Goal: Check status: Check status

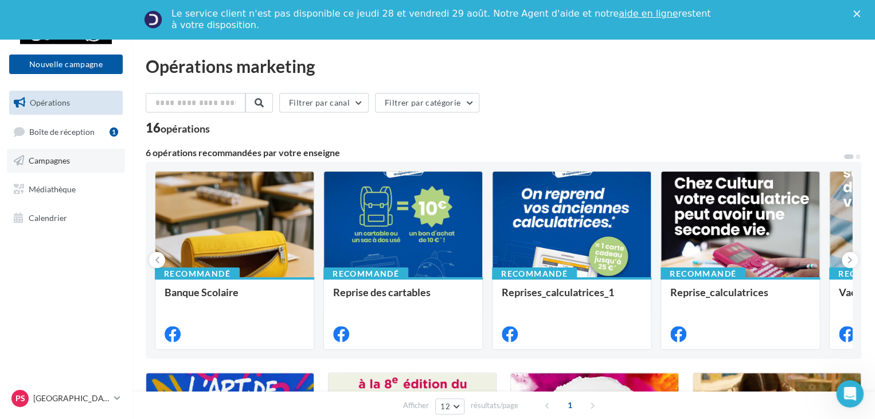
click at [66, 163] on span "Campagnes" at bounding box center [49, 160] width 41 height 10
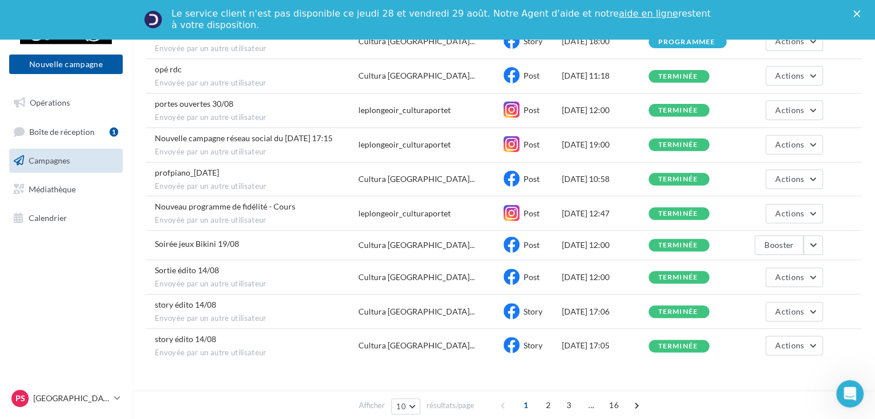
scroll to position [188, 0]
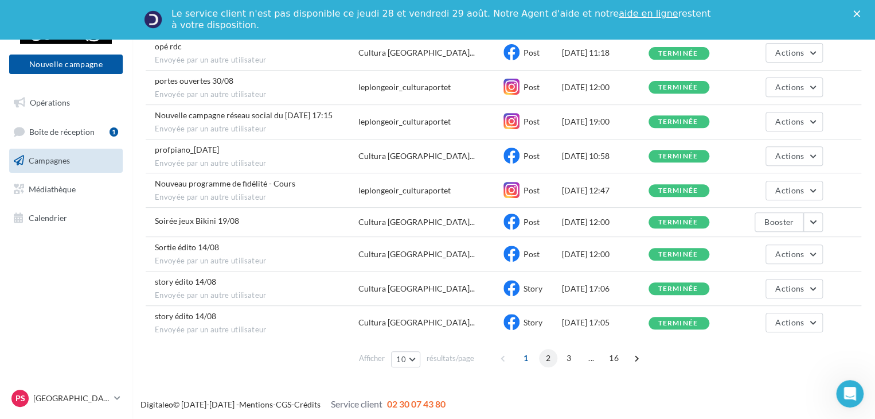
click at [542, 351] on span "2" at bounding box center [548, 358] width 18 height 18
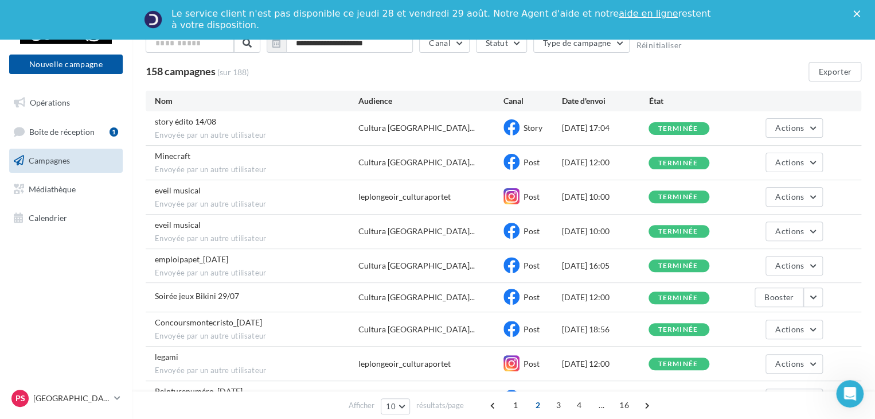
scroll to position [58, 0]
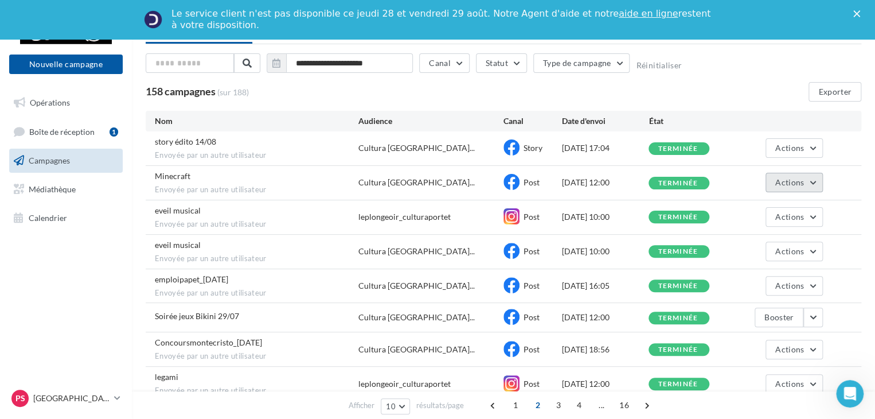
click at [793, 184] on span "Actions" at bounding box center [790, 182] width 29 height 10
click at [753, 202] on button "Voir les résultats" at bounding box center [765, 209] width 115 height 30
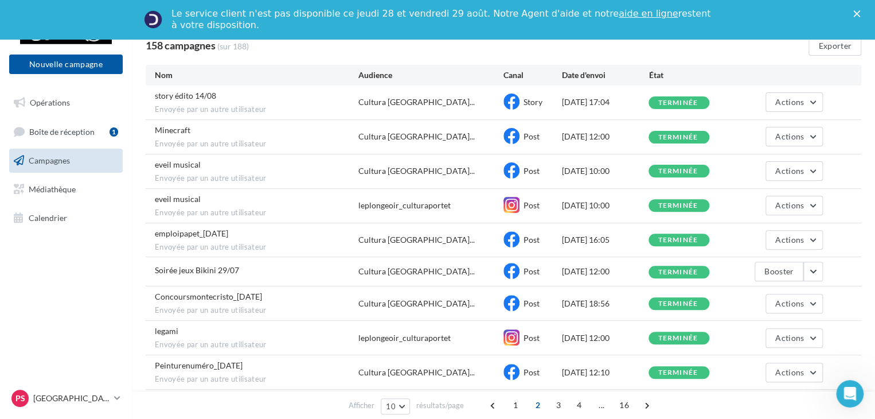
scroll to position [58, 0]
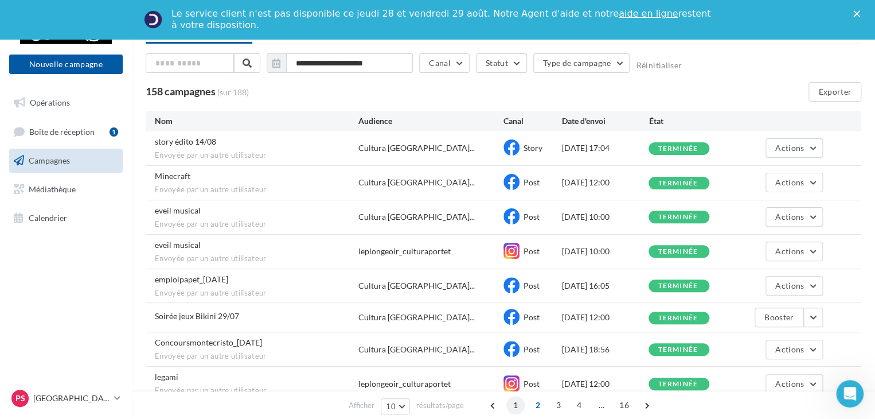
click at [515, 406] on span "1" at bounding box center [515, 405] width 18 height 18
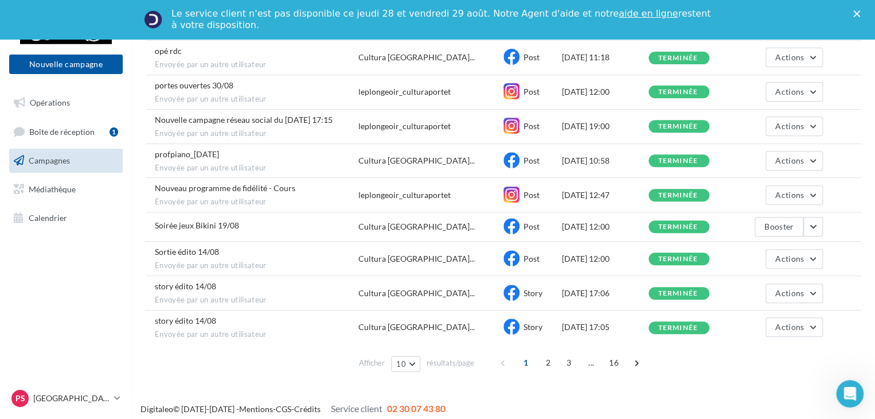
scroll to position [188, 0]
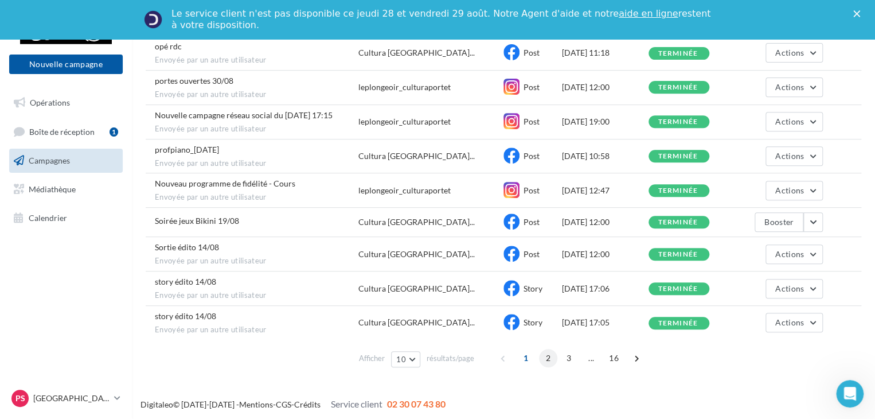
click at [543, 355] on span "2" at bounding box center [548, 358] width 18 height 18
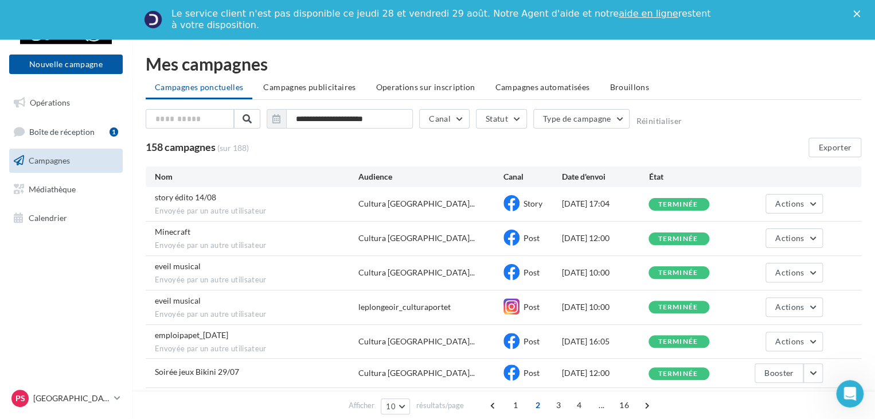
scroll to position [1, 0]
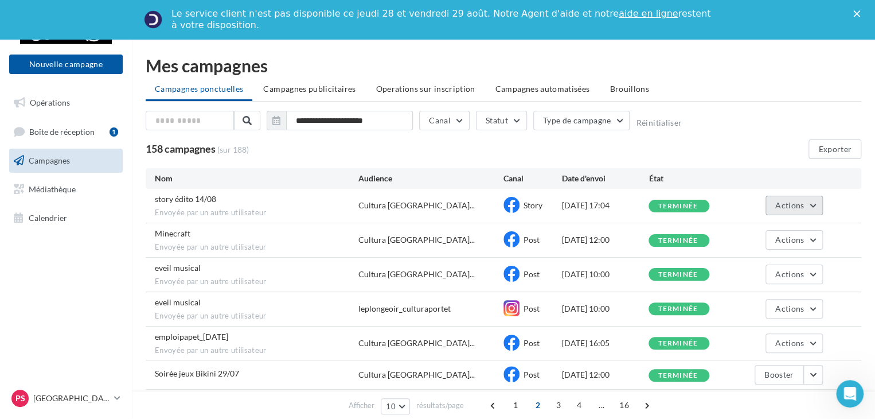
click at [794, 209] on span "Actions" at bounding box center [790, 205] width 29 height 10
click at [770, 230] on button "Voir les résultats" at bounding box center [765, 232] width 115 height 30
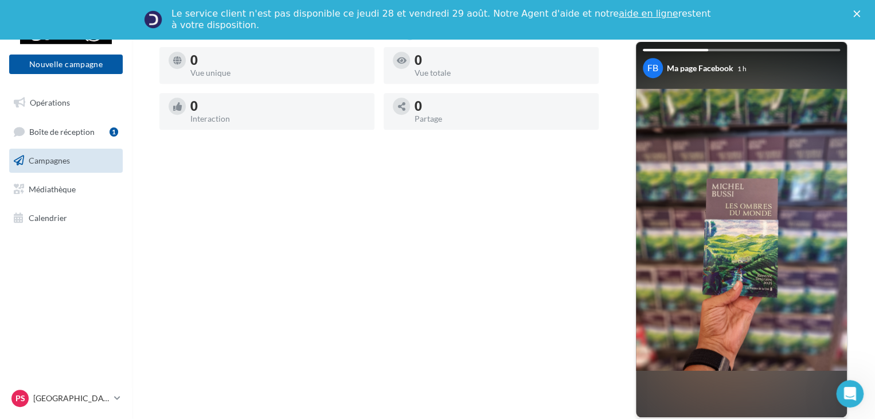
scroll to position [69, 0]
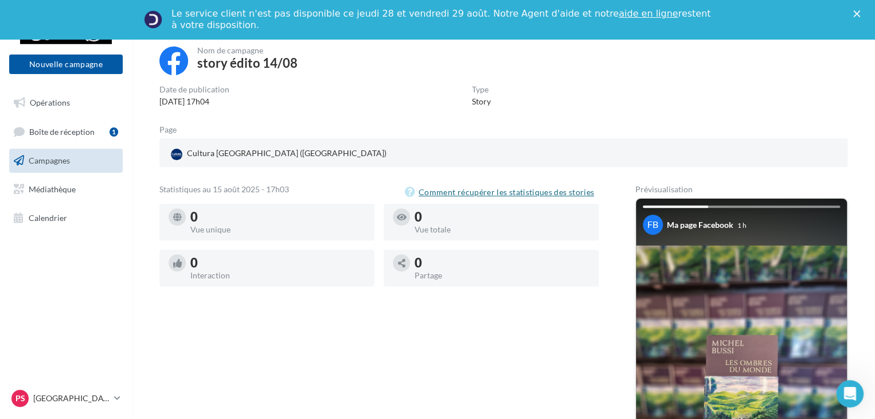
click at [528, 196] on button "Comment récupérer les statistiques des stories" at bounding box center [502, 192] width 194 height 14
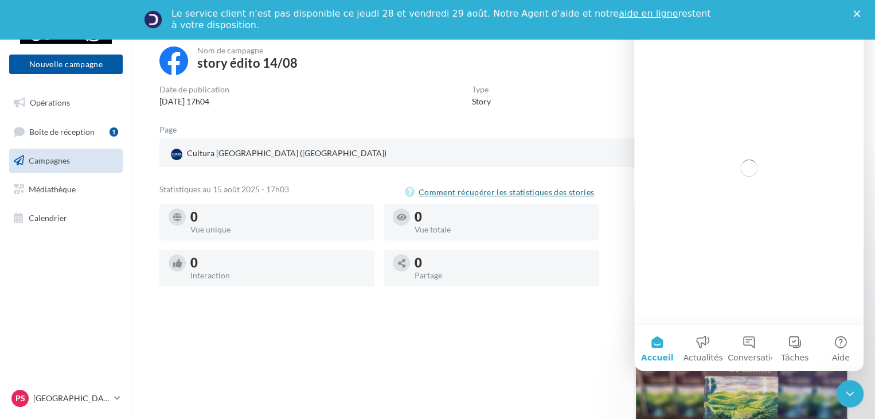
scroll to position [0, 0]
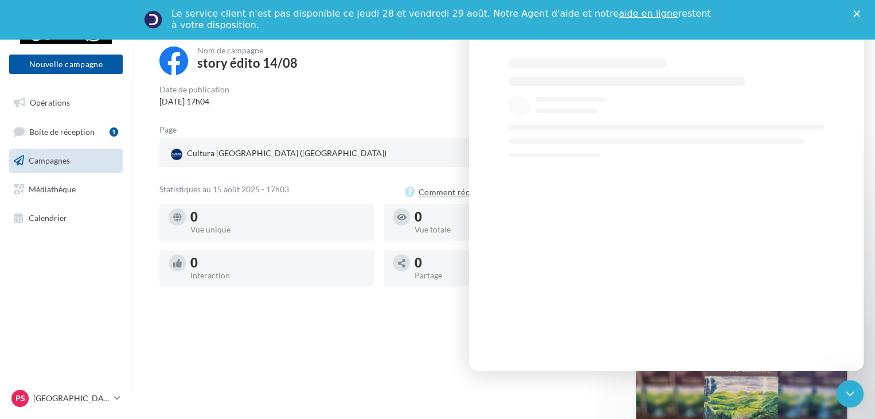
select select "**"
click at [416, 72] on div "Nom de campagne story édito 14/08" at bounding box center [503, 61] width 688 height 30
click at [380, 87] on div "Date de publication [DATE] 17h04 Type Story" at bounding box center [503, 96] width 688 height 22
click at [858, 13] on div "Le service client n'est pas disponible [DATE][DATE] et [DATE] Notre Agent d'aid…" at bounding box center [437, 20] width 875 height 30
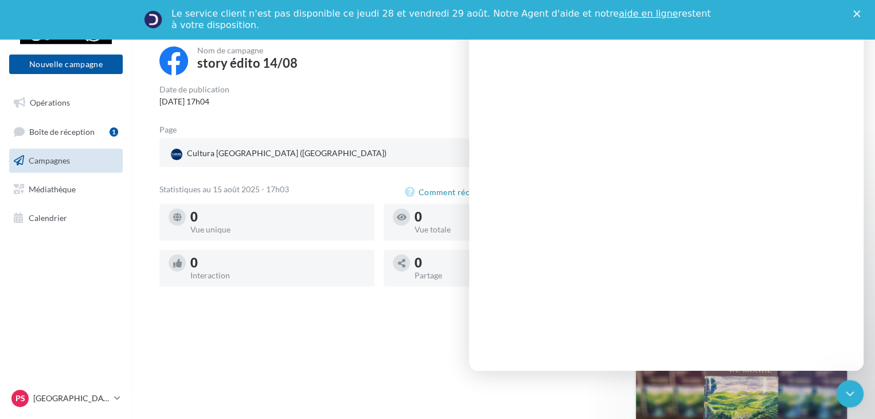
click at [310, 127] on div "Page" at bounding box center [508, 132] width 698 height 13
click at [860, 16] on icon "Fermer" at bounding box center [857, 13] width 7 height 7
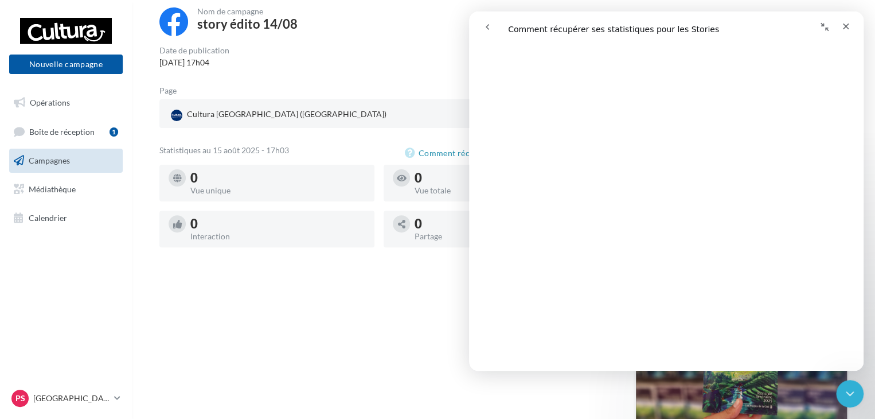
click at [863, 15] on div "Retour Statistiques Nom de campagne story édito 14/08 Date de publication [DATE…" at bounding box center [503, 254] width 743 height 610
click at [839, 28] on div "Fermer" at bounding box center [846, 26] width 21 height 21
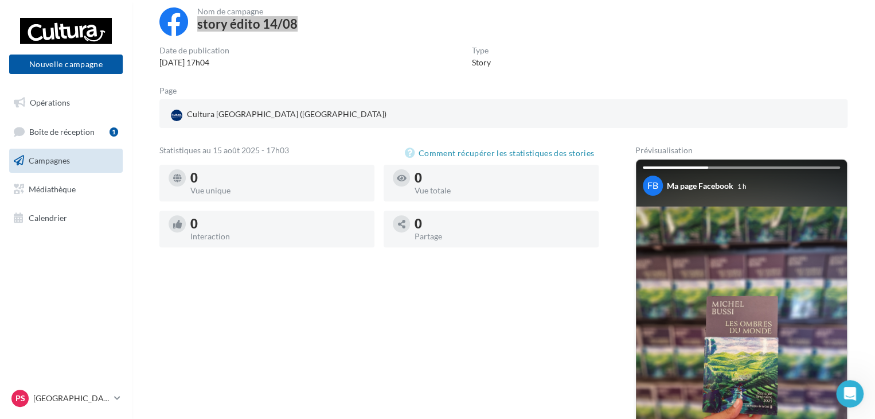
scroll to position [0, 0]
select select "**"
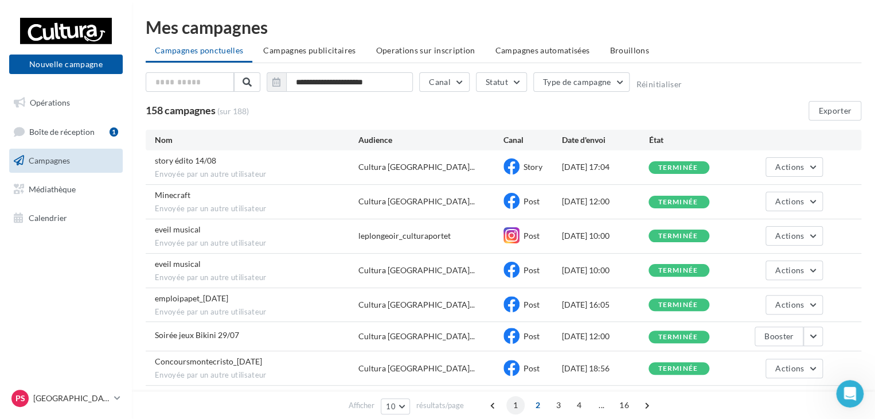
click at [517, 406] on span "1" at bounding box center [515, 405] width 18 height 18
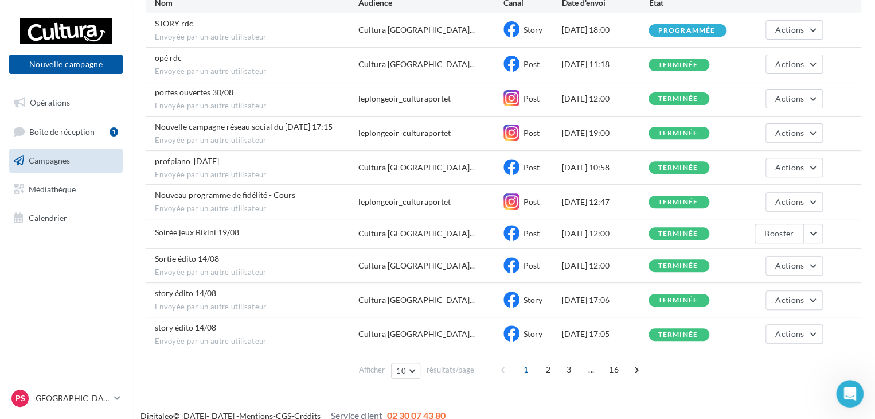
scroll to position [149, 0]
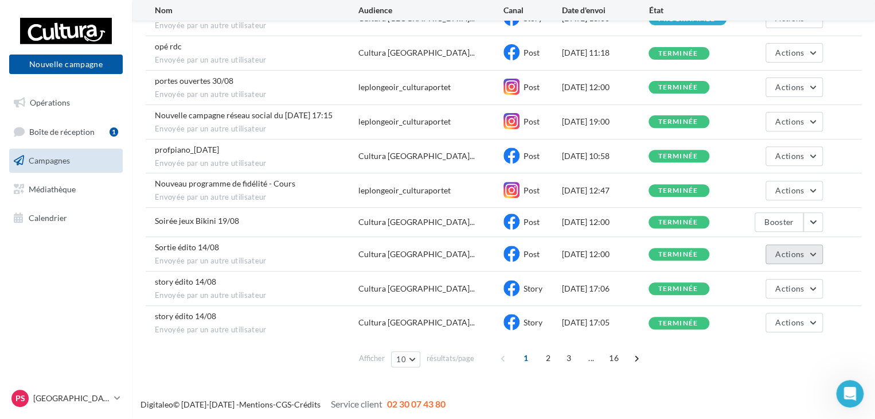
click at [788, 254] on span "Actions" at bounding box center [790, 254] width 29 height 10
click at [771, 286] on button "Voir les résultats" at bounding box center [765, 281] width 115 height 30
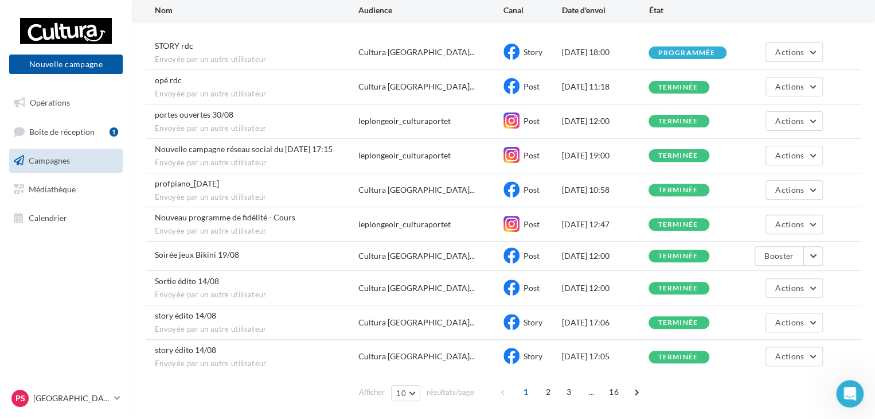
scroll to position [134, 0]
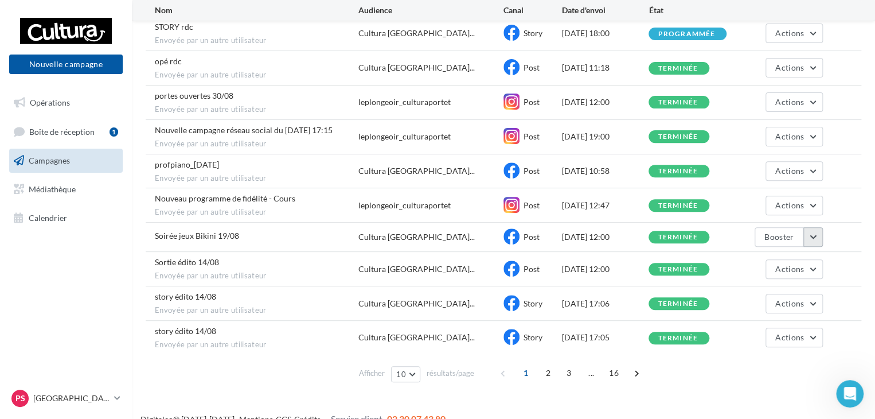
click at [810, 235] on button "button" at bounding box center [814, 237] width 20 height 20
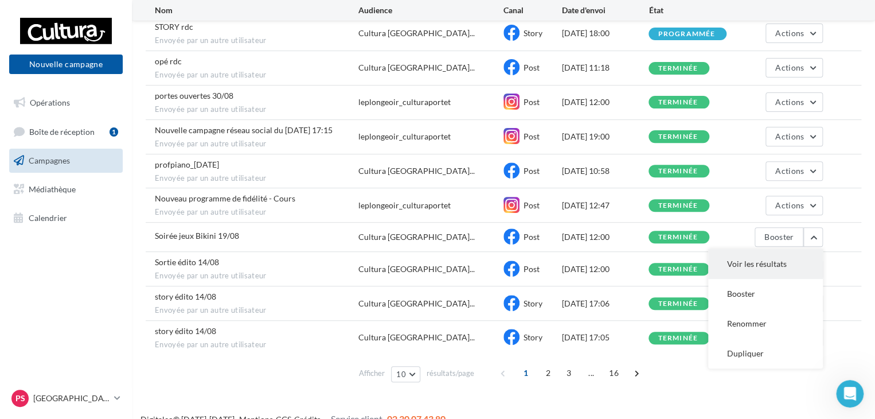
click at [767, 258] on button "Voir les résultats" at bounding box center [765, 264] width 115 height 30
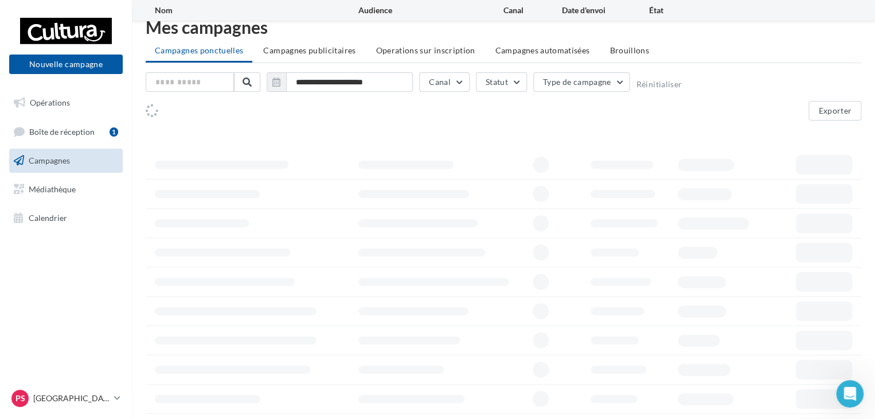
scroll to position [76, 0]
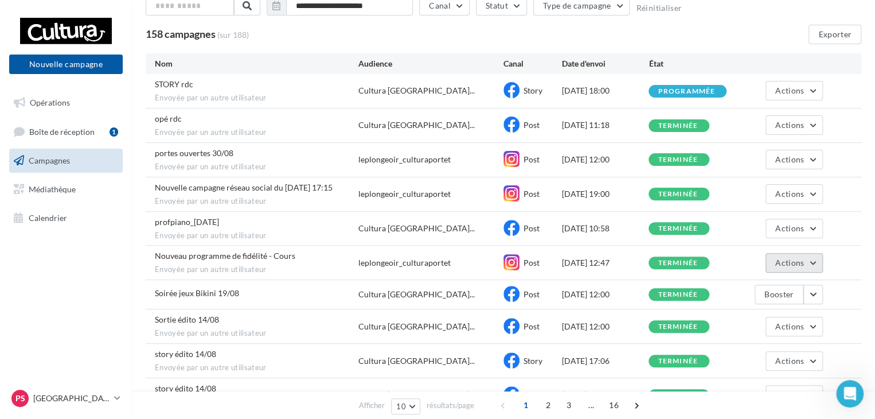
click at [801, 259] on span "Actions" at bounding box center [790, 263] width 29 height 10
click at [767, 282] on button "Voir les résultats" at bounding box center [765, 290] width 115 height 30
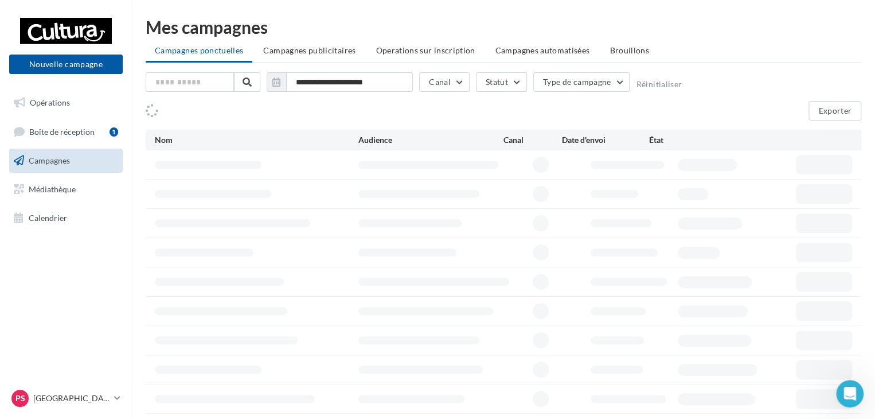
scroll to position [76, 0]
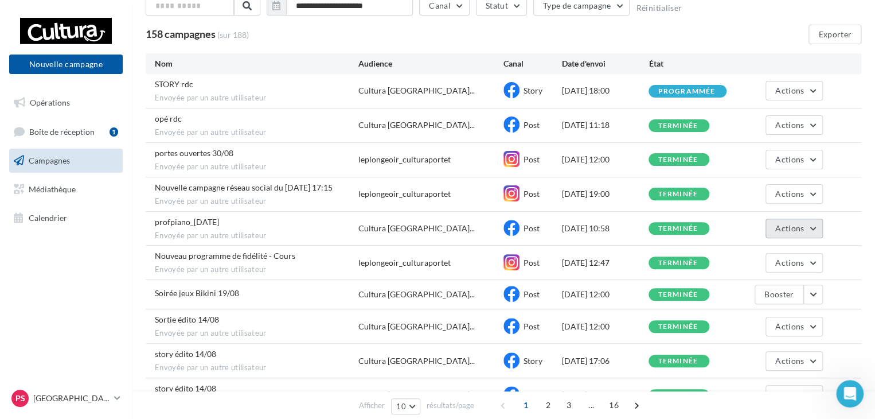
click at [801, 226] on span "Actions" at bounding box center [790, 228] width 29 height 10
click at [782, 250] on button "Voir les résultats" at bounding box center [765, 255] width 115 height 30
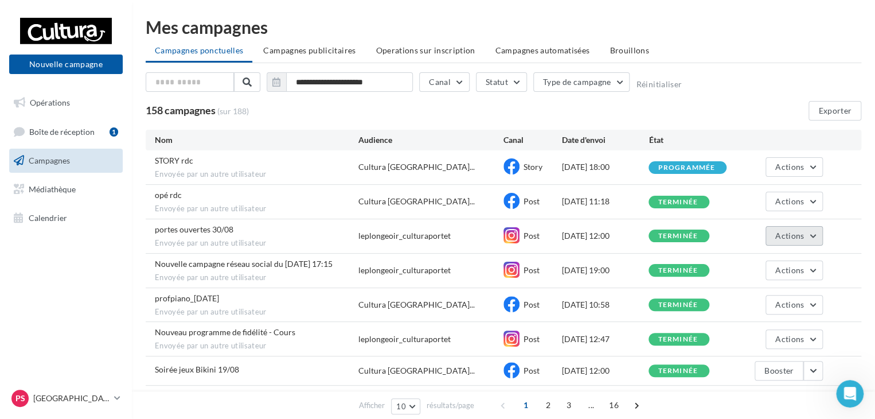
click at [792, 237] on span "Actions" at bounding box center [790, 236] width 29 height 10
click at [766, 262] on button "Voir les résultats" at bounding box center [765, 263] width 115 height 30
click at [76, 399] on p "[GEOGRAPHIC_DATA]" at bounding box center [71, 397] width 76 height 11
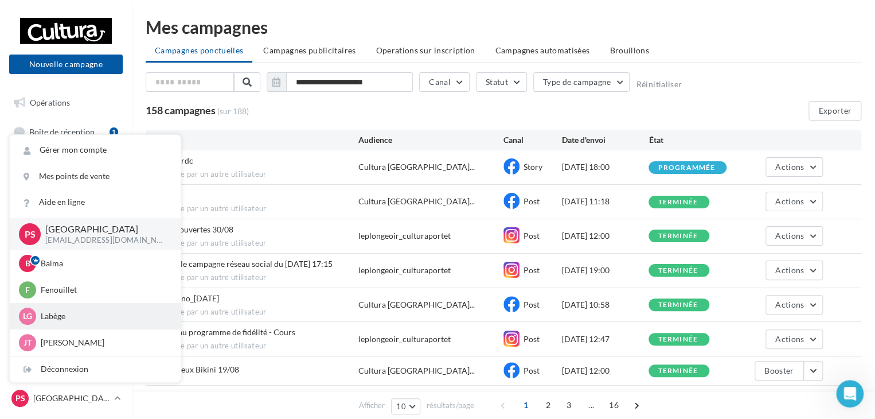
click at [60, 315] on p "Labège" at bounding box center [104, 315] width 126 height 11
